Goal: Navigation & Orientation: Find specific page/section

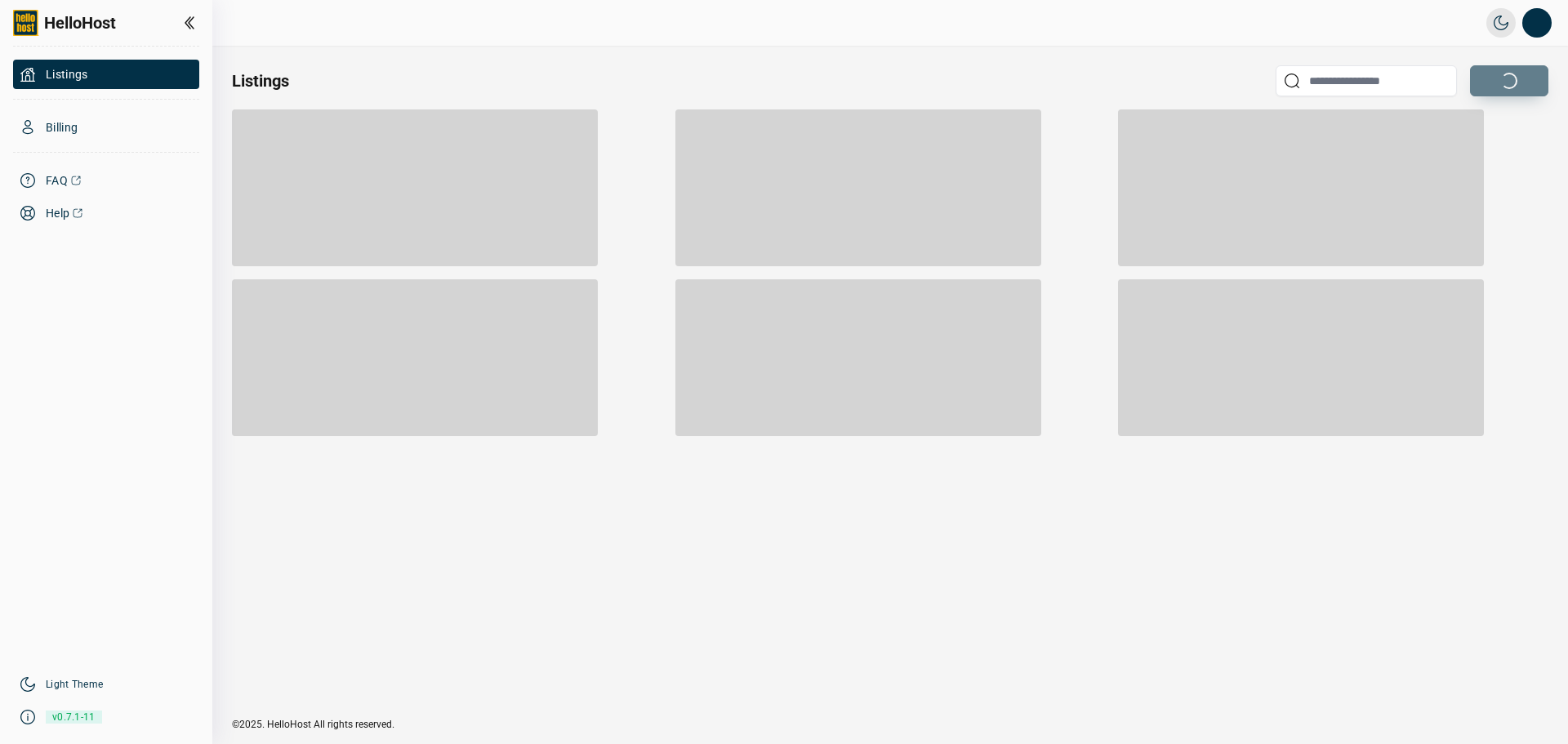
click at [74, 30] on span "HelloHost" at bounding box center [80, 23] width 72 height 23
click at [1539, 34] on button "Open profile menu" at bounding box center [1537, 23] width 30 height 30
click at [1448, 114] on li "Sign out" at bounding box center [1453, 124] width 170 height 30
click at [90, 117] on div "Billing" at bounding box center [106, 127] width 186 height 30
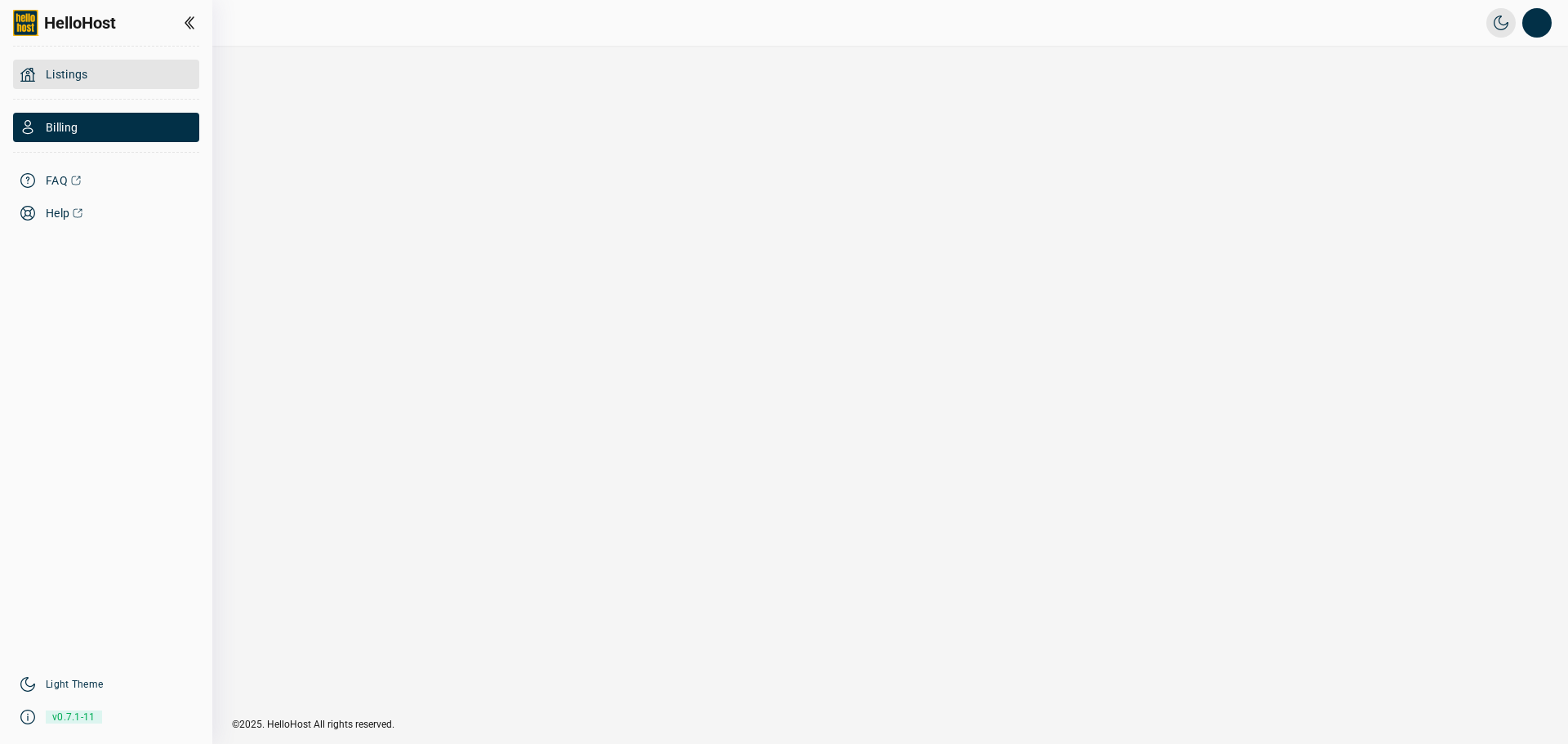
click at [106, 73] on div "Listings" at bounding box center [106, 75] width 186 height 30
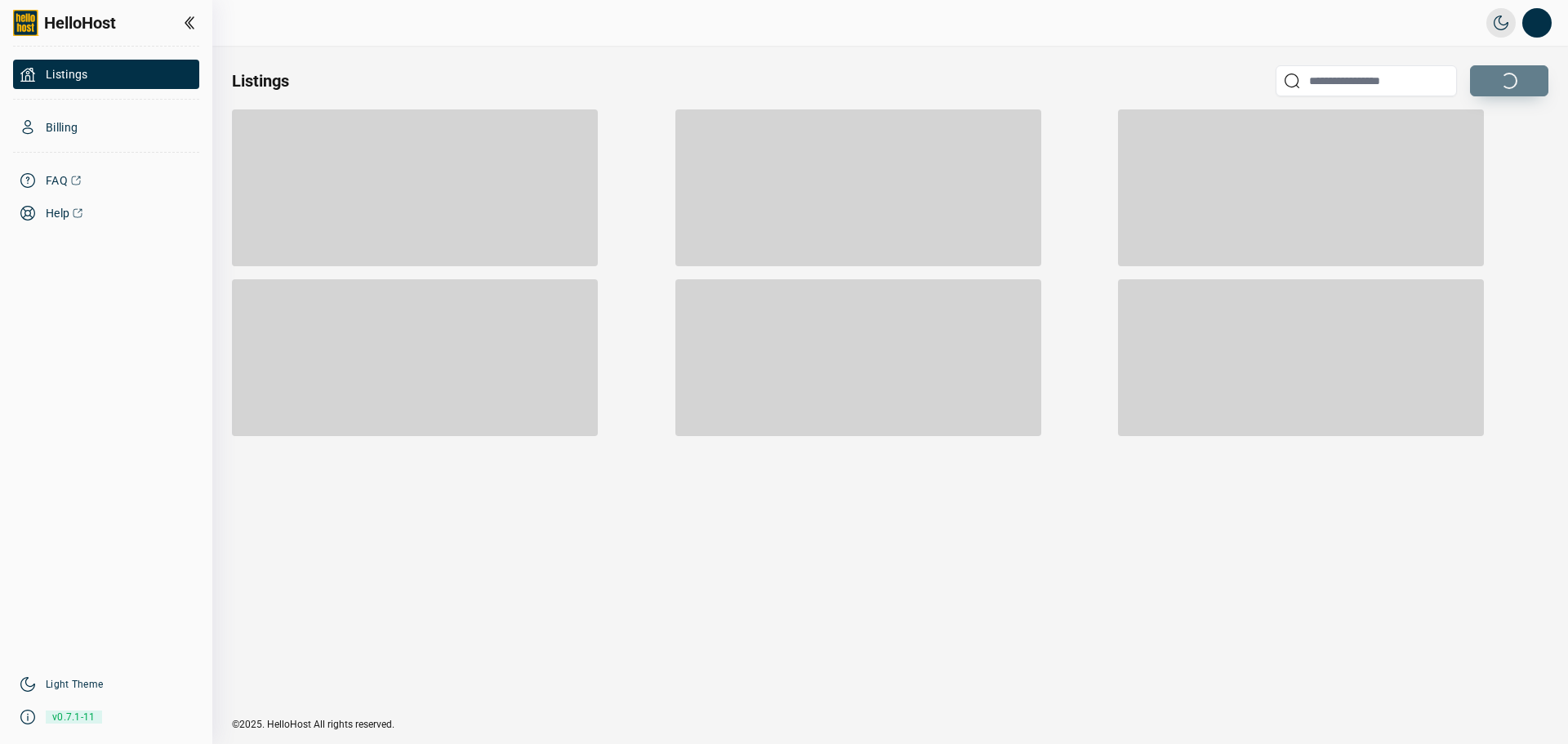
click at [865, 85] on div "Listings" at bounding box center [891, 81] width 1317 height 31
click at [867, 80] on div "Listings" at bounding box center [891, 81] width 1317 height 31
click at [307, 67] on div "Listings" at bounding box center [891, 81] width 1317 height 31
click at [195, 21] on icon at bounding box center [190, 23] width 20 height 20
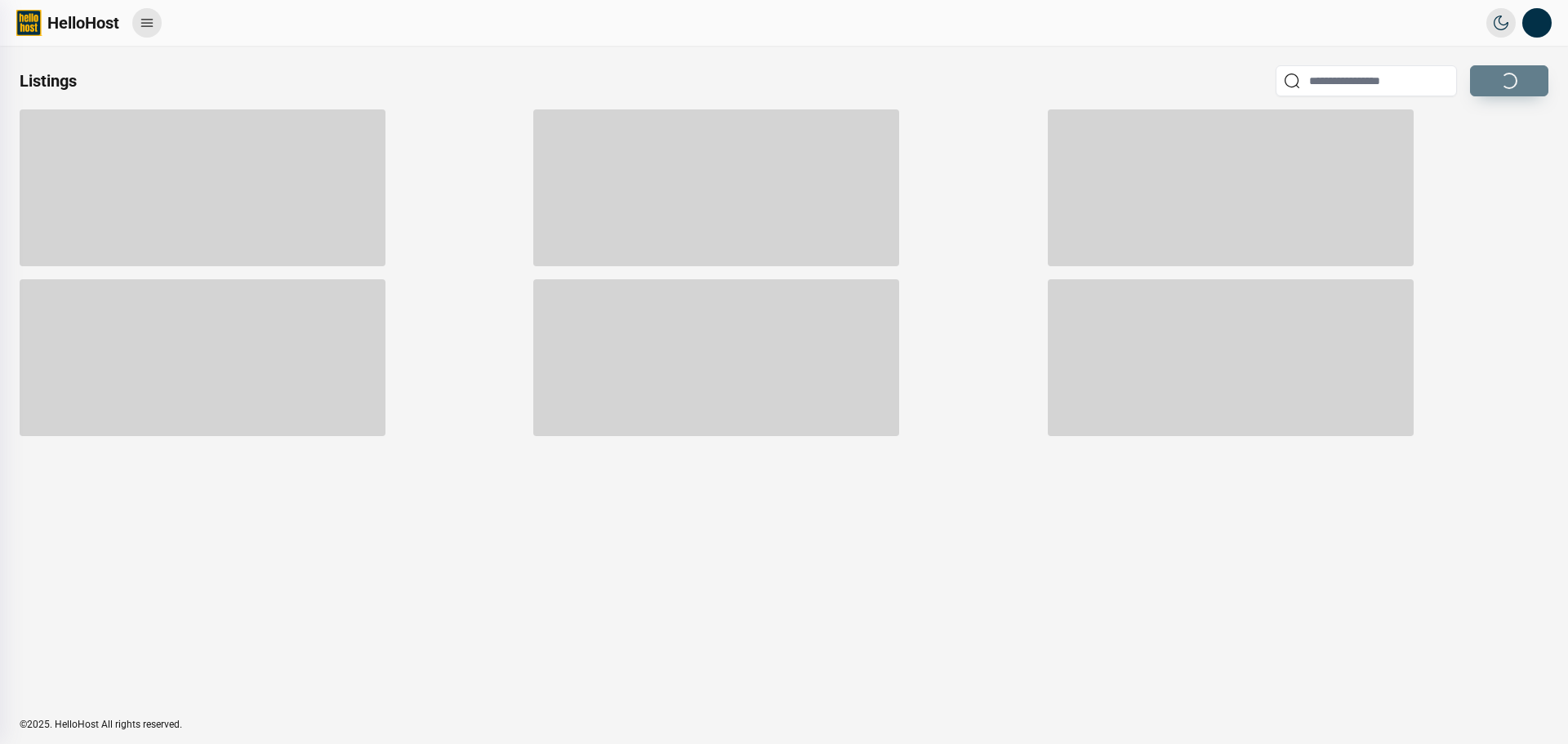
click at [84, 21] on span "HelloHost" at bounding box center [84, 23] width 72 height 23
click at [108, 21] on span "HelloHost" at bounding box center [84, 23] width 72 height 23
click at [144, 21] on icon at bounding box center [147, 23] width 16 height 16
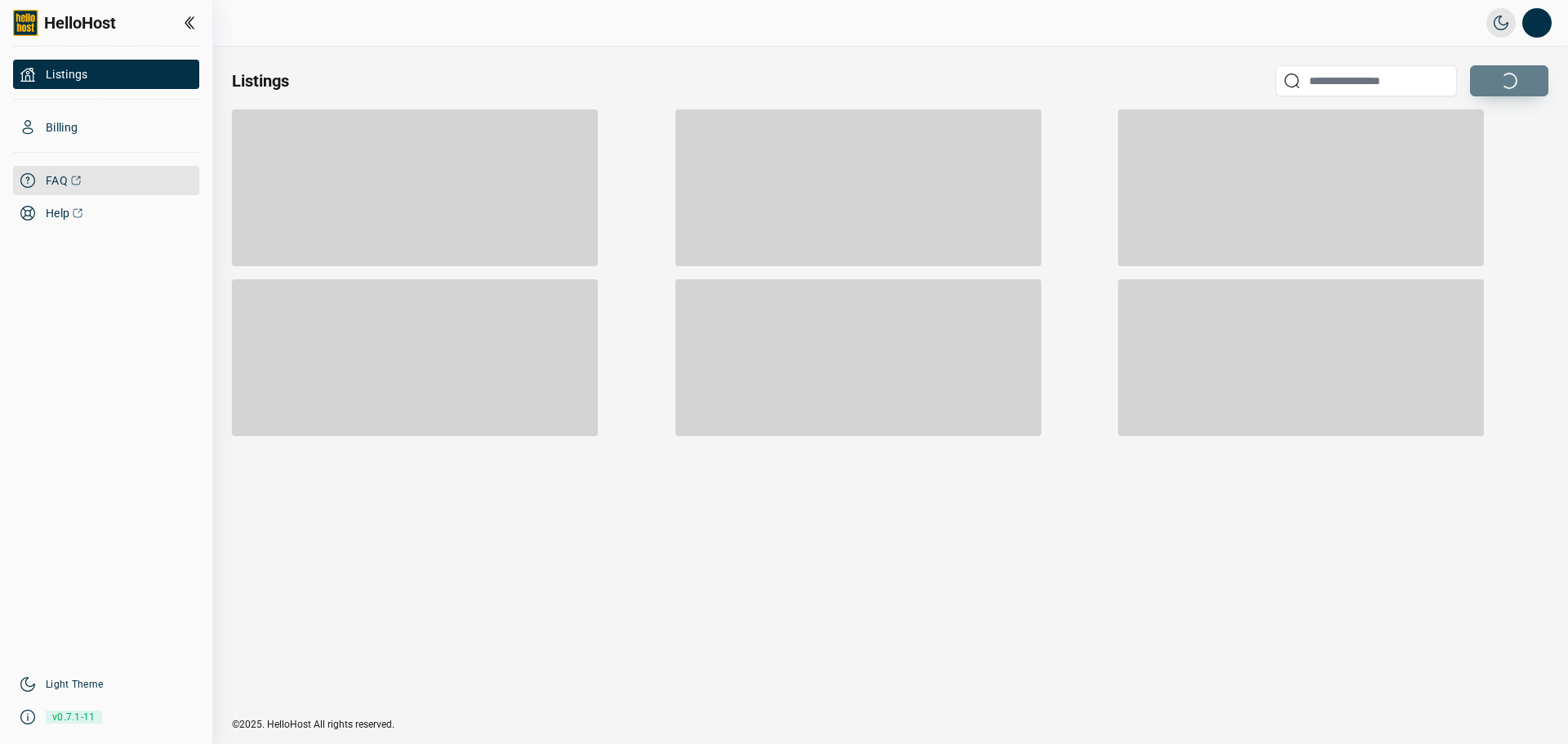
click at [139, 180] on link "FAQ" at bounding box center [106, 181] width 186 height 30
